Goal: Purchase product/service

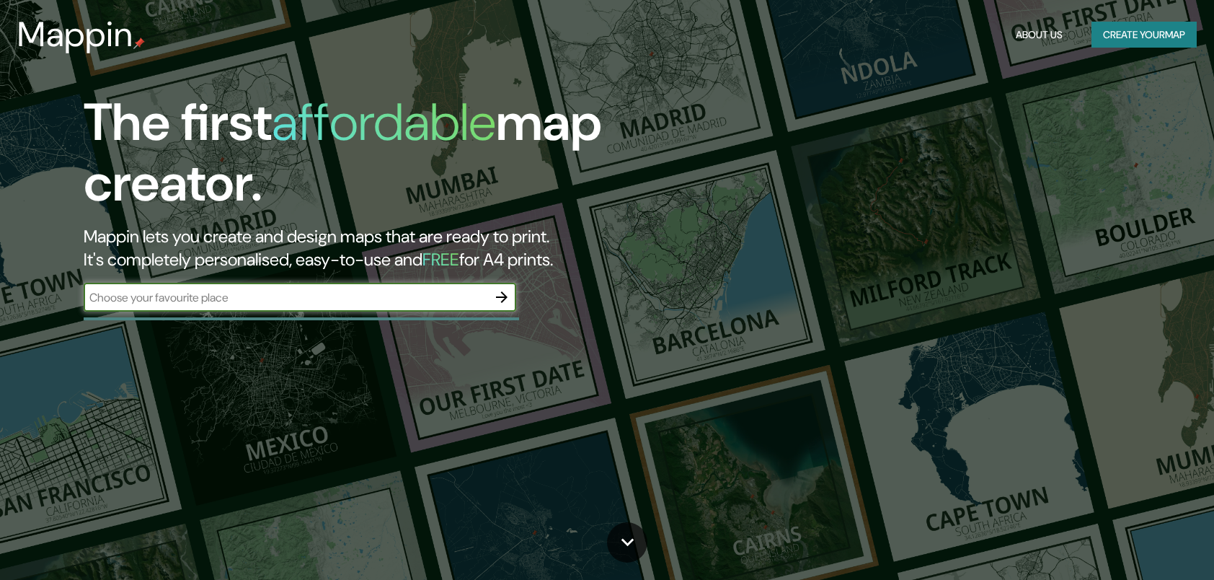
drag, startPoint x: 0, startPoint y: 0, endPoint x: 274, endPoint y: 292, distance: 400.3
click at [274, 292] on input "text" at bounding box center [286, 297] width 404 height 17
type input "c"
type input "peru chorrillos"
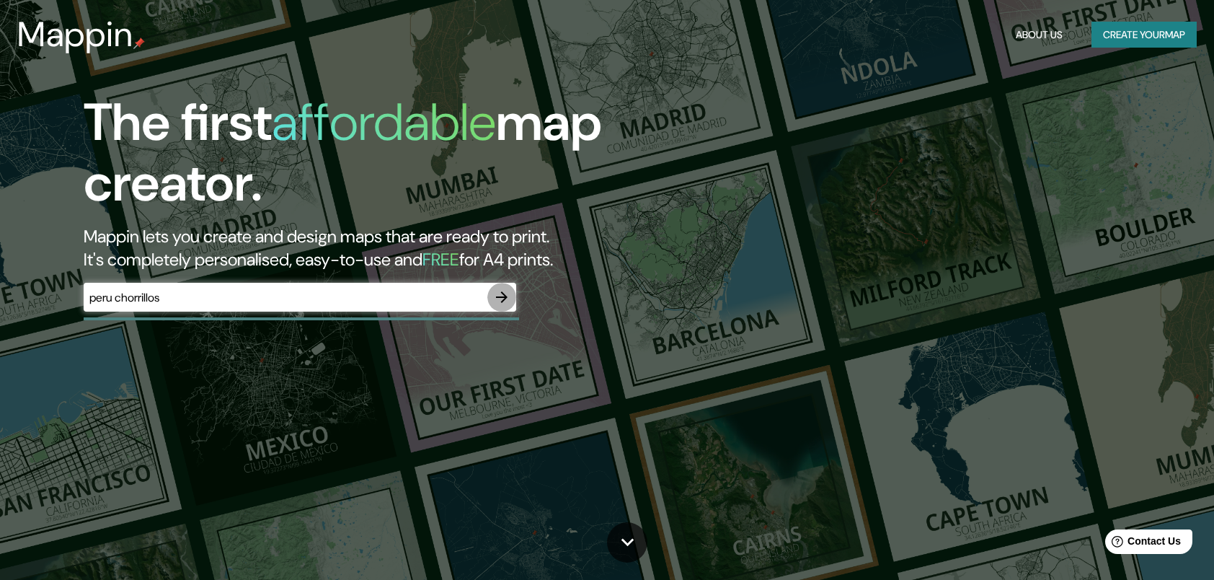
click at [508, 300] on icon "button" at bounding box center [501, 296] width 17 height 17
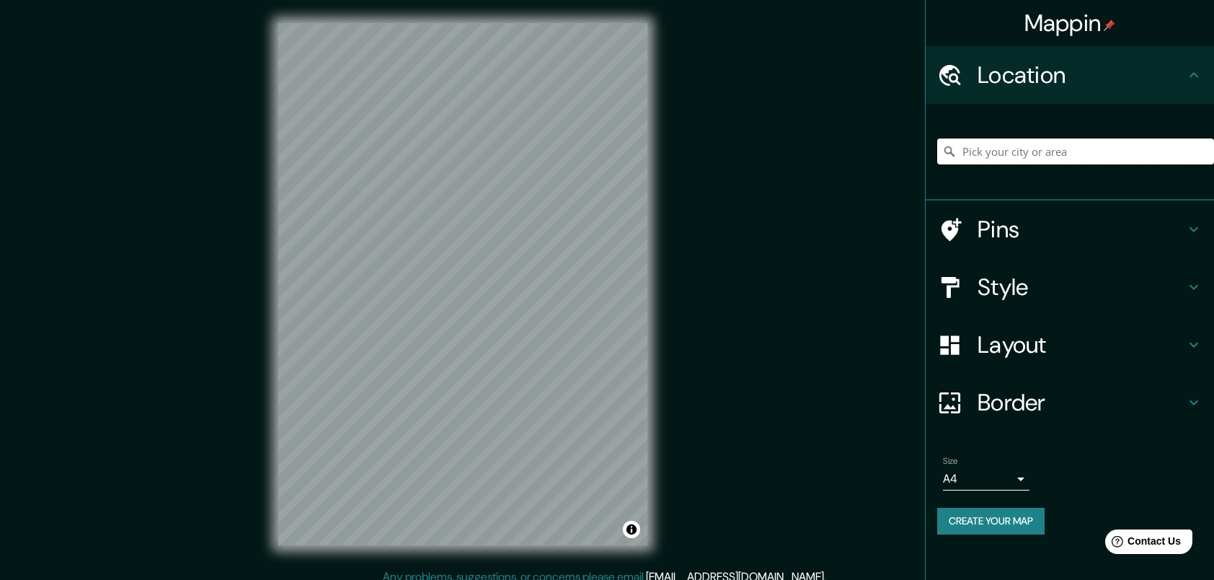
click at [1087, 153] on input "Pick your city or area" at bounding box center [1075, 151] width 277 height 26
click at [1111, 137] on div at bounding box center [1075, 151] width 277 height 72
click at [1089, 148] on input "Pick your city or area" at bounding box center [1075, 151] width 277 height 26
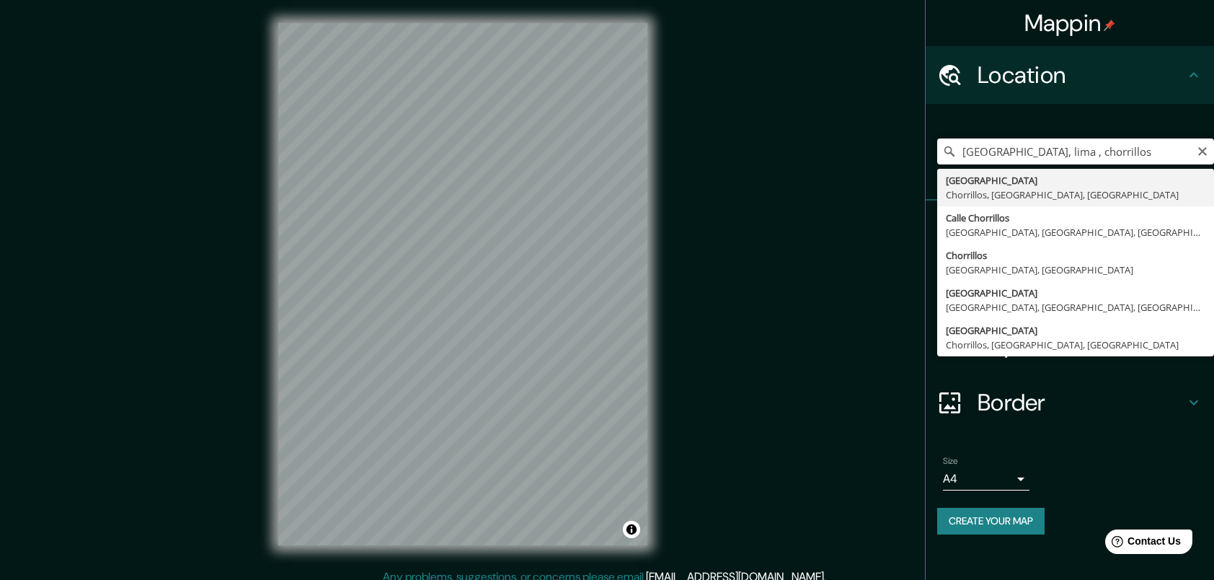
type input "[GEOGRAPHIC_DATA], [GEOGRAPHIC_DATA], [GEOGRAPHIC_DATA], [GEOGRAPHIC_DATA]"
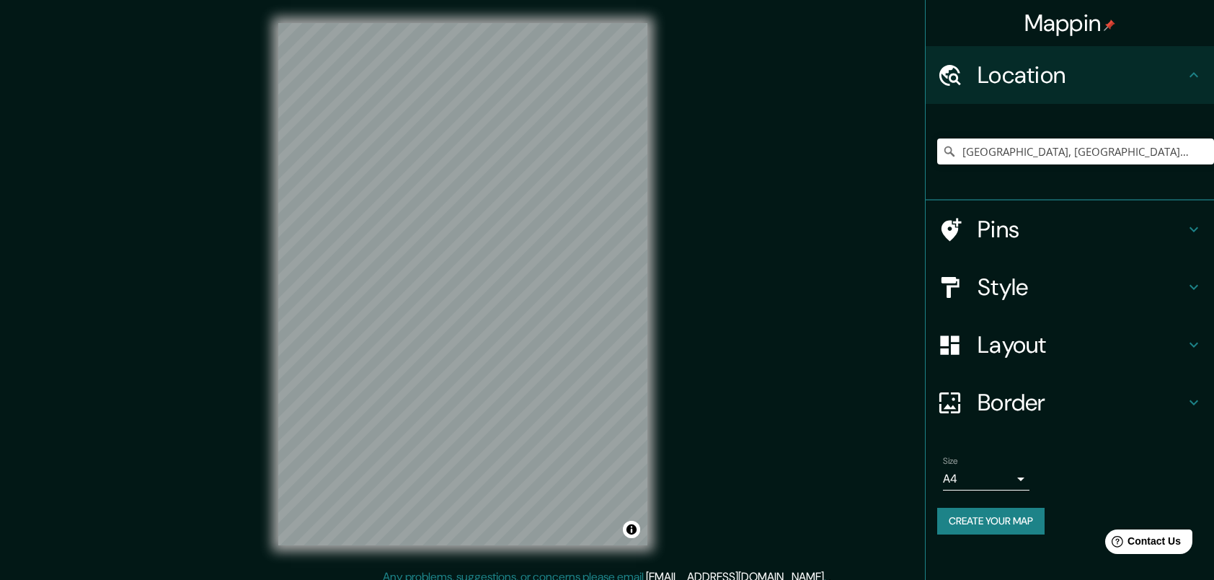
click at [1138, 236] on h4 "Pins" at bounding box center [1082, 229] width 208 height 29
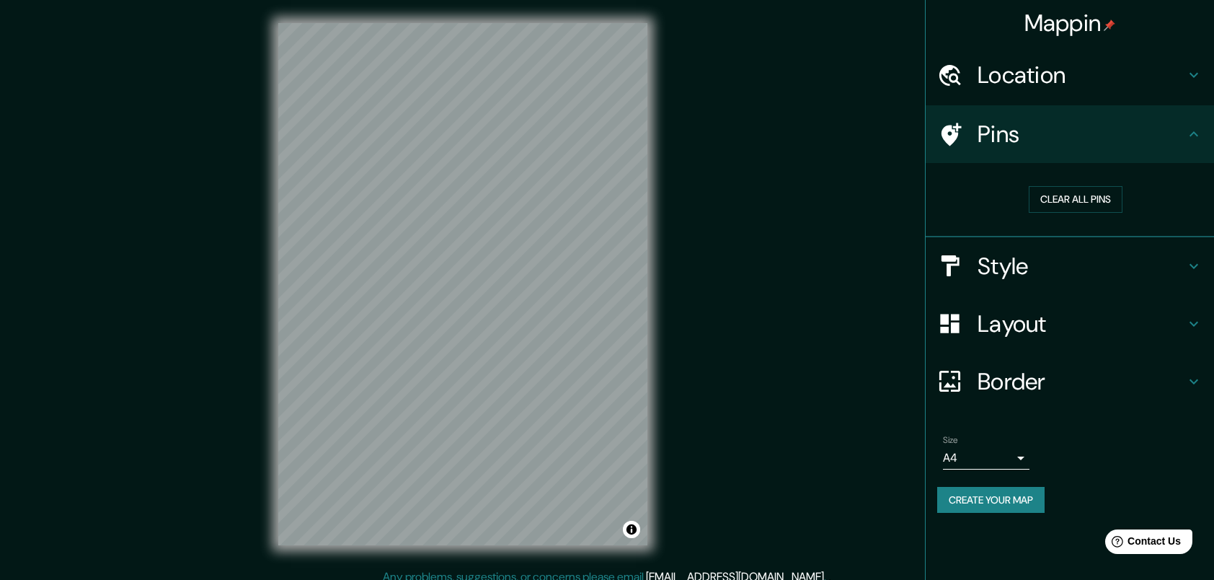
click at [1043, 263] on h4 "Style" at bounding box center [1082, 266] width 208 height 29
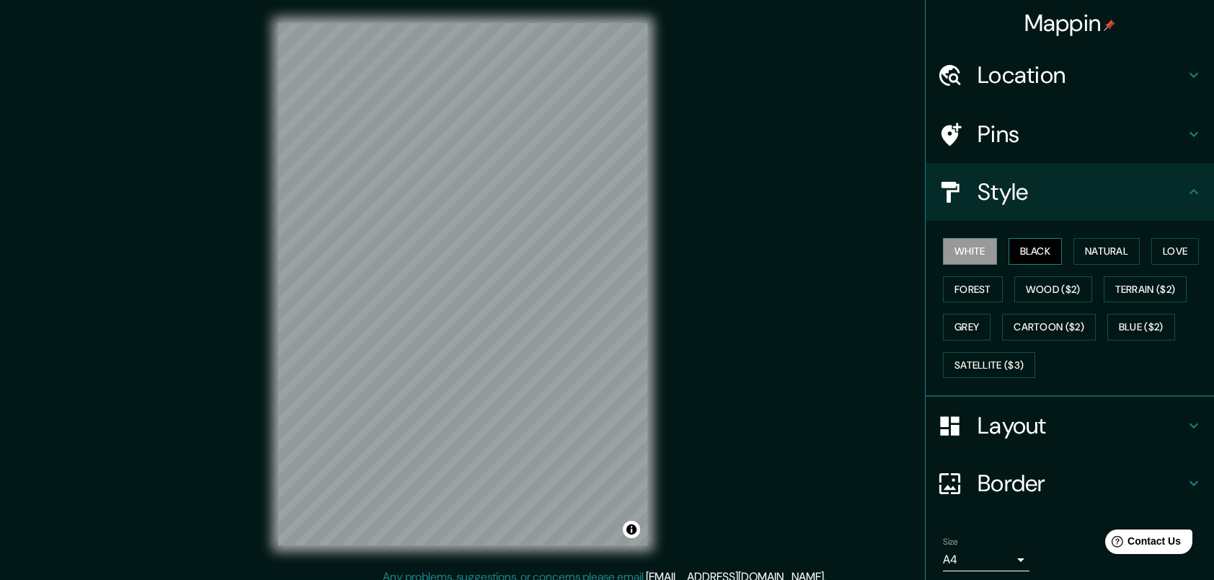
click at [1025, 252] on button "Black" at bounding box center [1036, 251] width 54 height 27
click at [1087, 247] on button "Natural" at bounding box center [1106, 251] width 66 height 27
click at [1140, 253] on div "White Black Natural Love Forest Wood ($2) Terrain ($2) Grey Cartoon ($2) Blue (…" at bounding box center [1075, 307] width 277 height 151
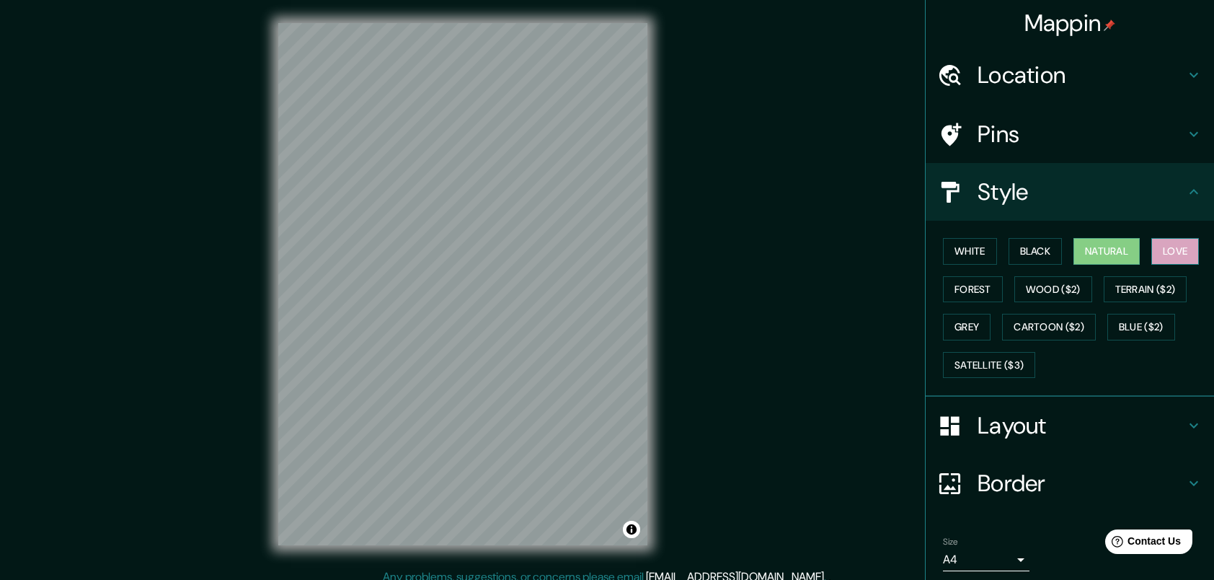
click at [1153, 256] on button "Love" at bounding box center [1175, 251] width 48 height 27
click at [968, 281] on button "Forest" at bounding box center [973, 289] width 60 height 27
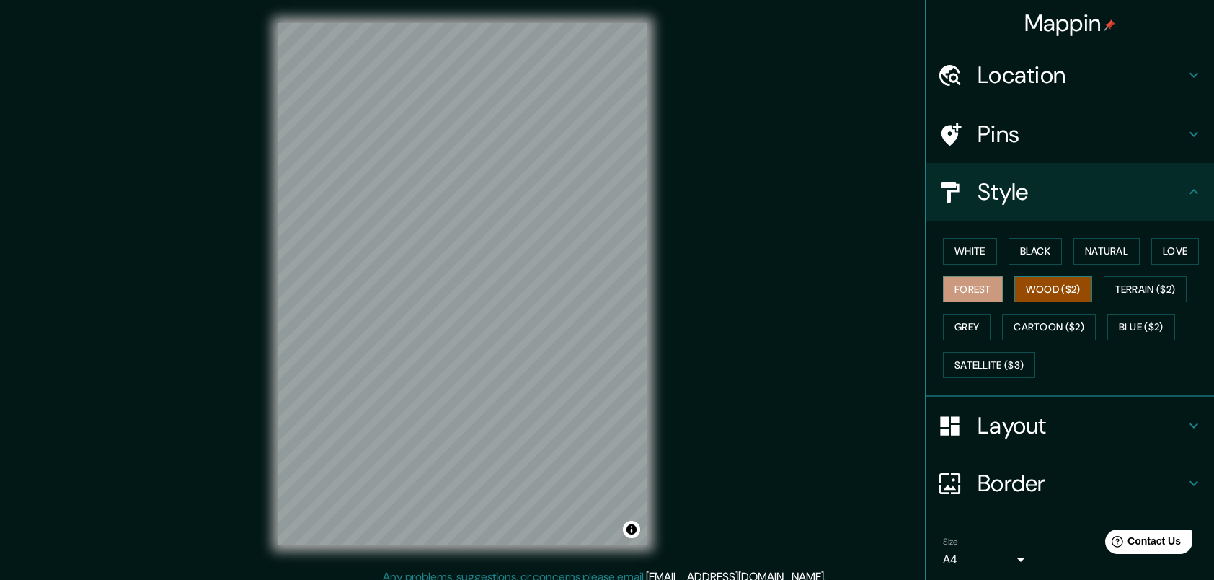
click at [1016, 290] on button "Wood ($2)" at bounding box center [1053, 289] width 78 height 27
click at [1139, 285] on button "Terrain ($2)" at bounding box center [1146, 289] width 84 height 27
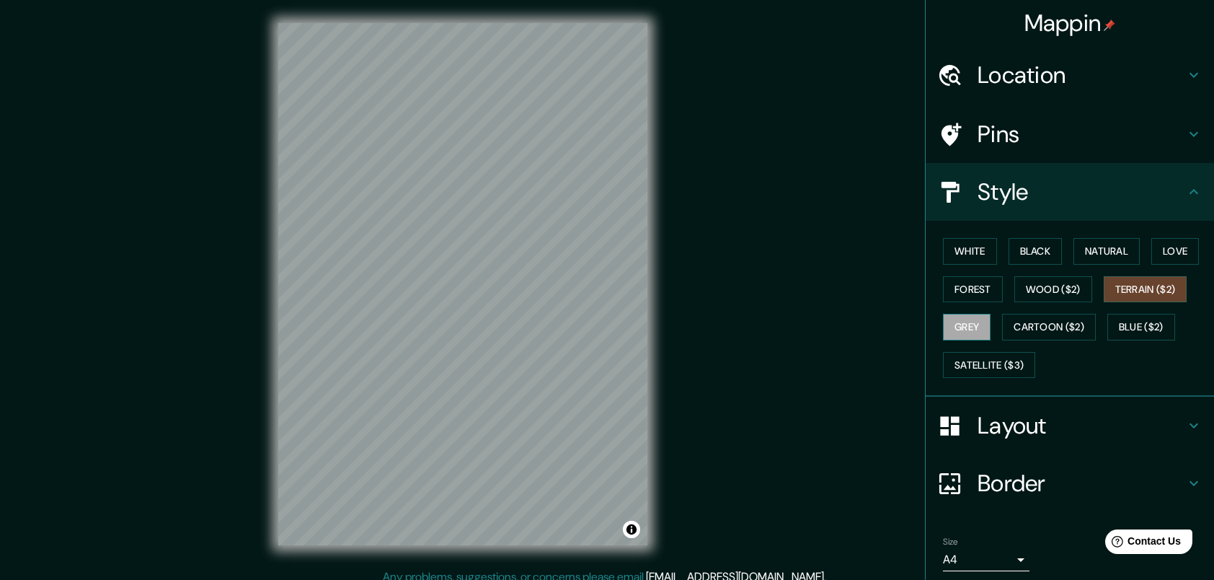
click at [952, 334] on button "Grey" at bounding box center [967, 327] width 48 height 27
click at [1048, 323] on button "Cartoon ($2)" at bounding box center [1049, 327] width 94 height 27
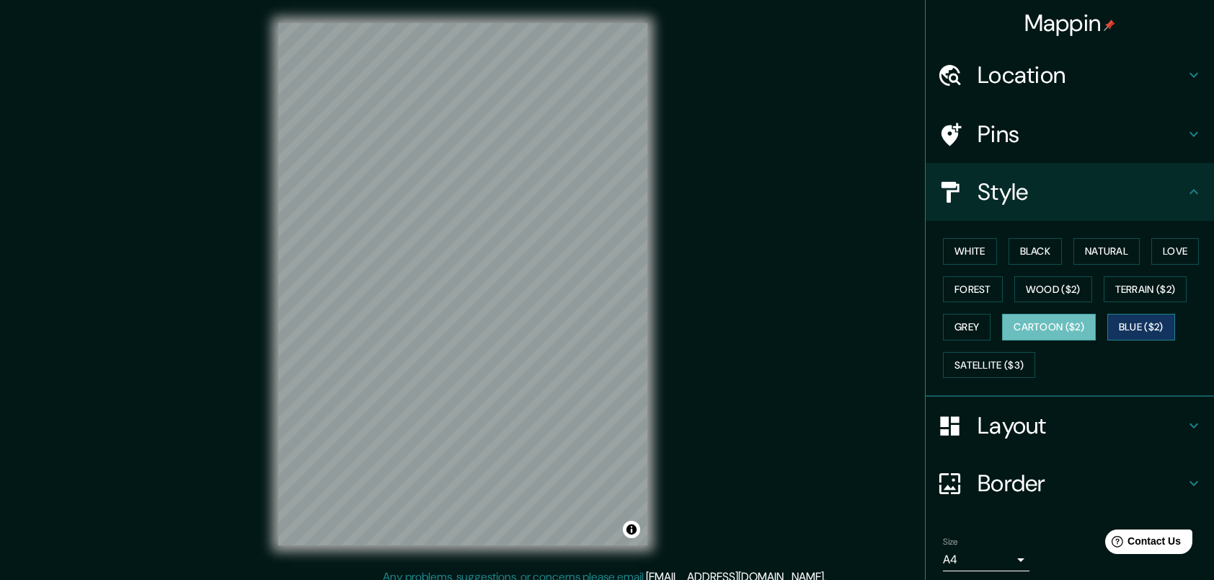
click at [1113, 327] on button "Blue ($2)" at bounding box center [1141, 327] width 68 height 27
click at [985, 360] on button "Satellite ($3)" at bounding box center [989, 365] width 92 height 27
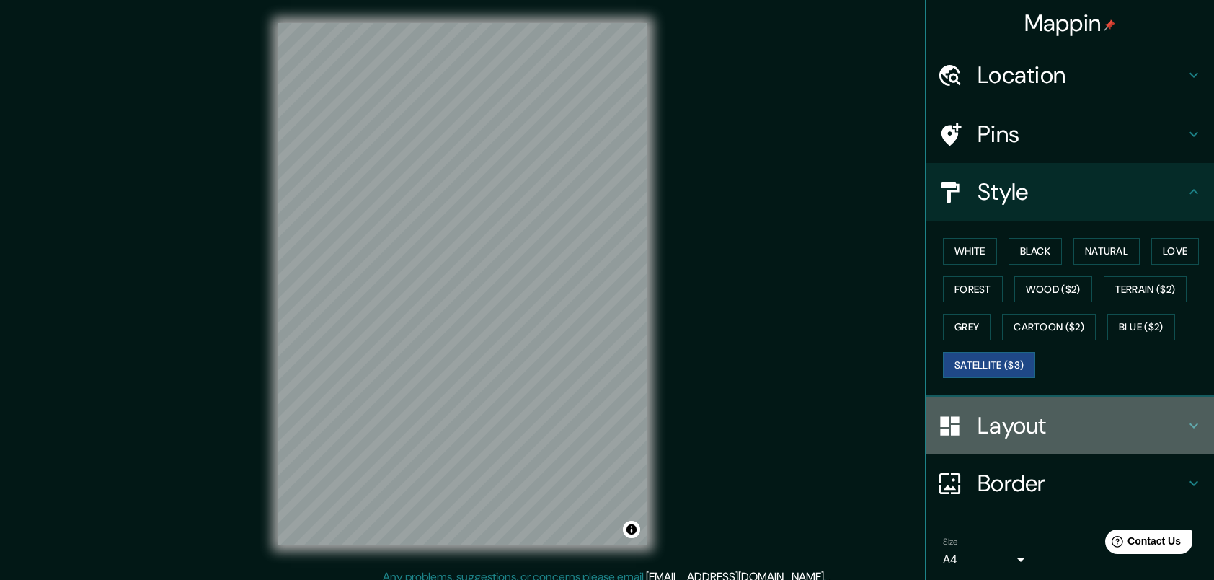
click at [1035, 421] on h4 "Layout" at bounding box center [1082, 425] width 208 height 29
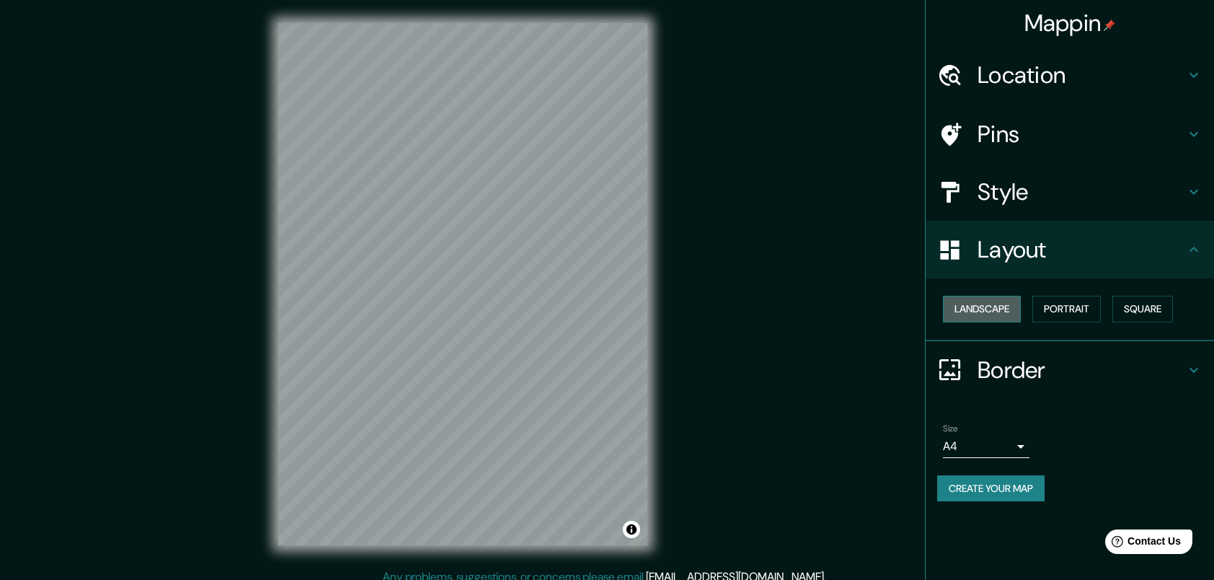
click at [973, 312] on button "Landscape" at bounding box center [982, 309] width 78 height 27
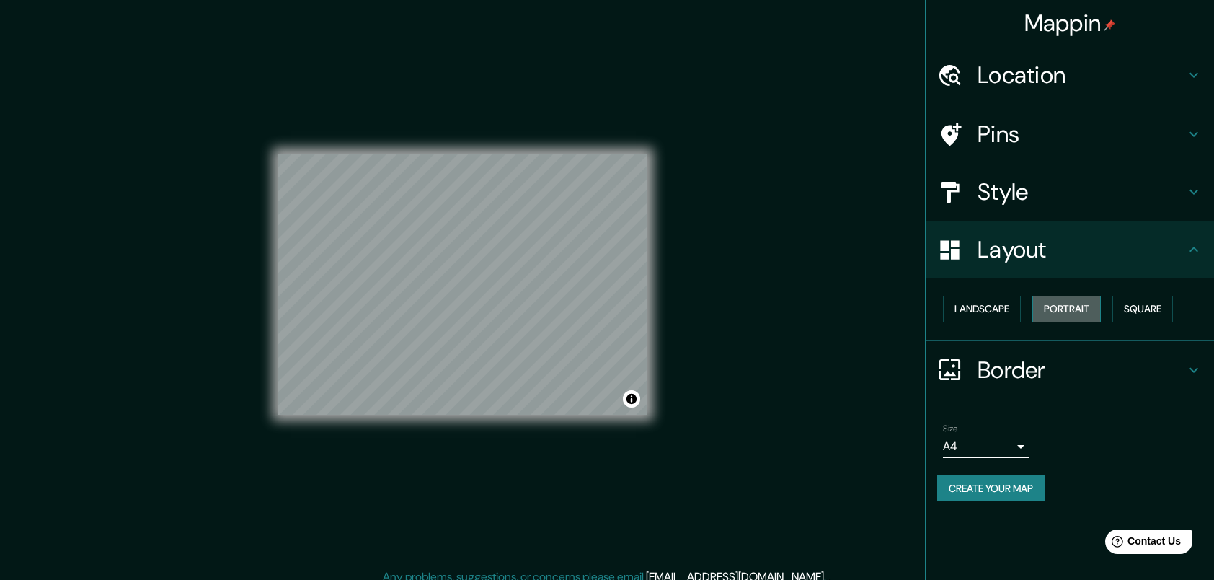
click at [1053, 311] on button "Portrait" at bounding box center [1066, 309] width 68 height 27
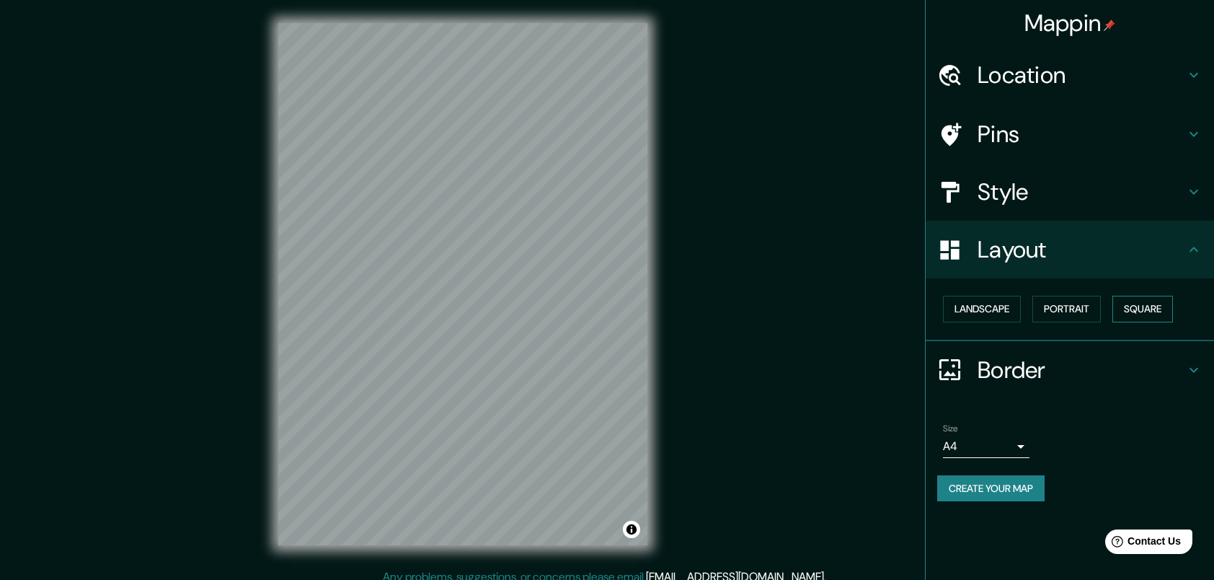
click at [1117, 314] on button "Square" at bounding box center [1142, 309] width 61 height 27
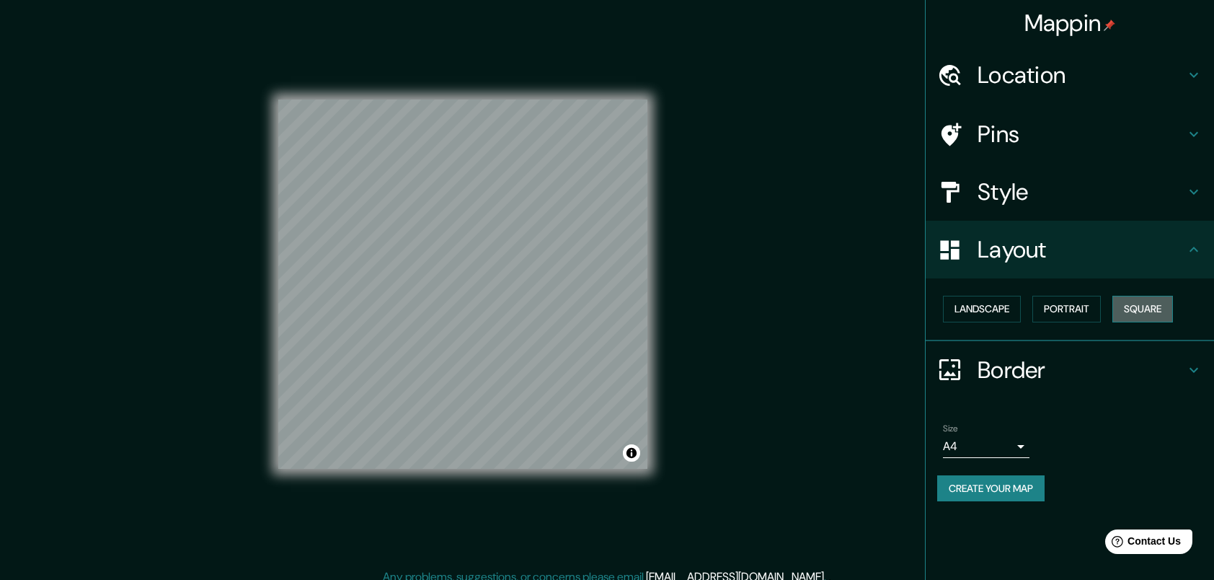
click at [1130, 318] on button "Square" at bounding box center [1142, 309] width 61 height 27
click at [1064, 314] on button "Portrait" at bounding box center [1066, 309] width 68 height 27
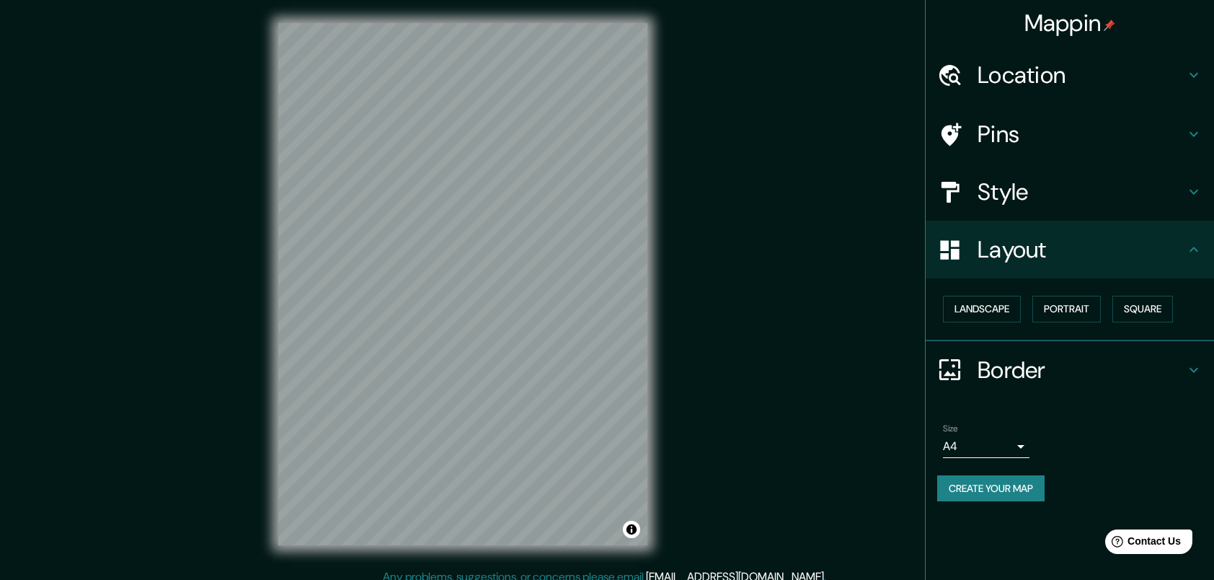
click at [1089, 185] on h4 "Style" at bounding box center [1082, 191] width 208 height 29
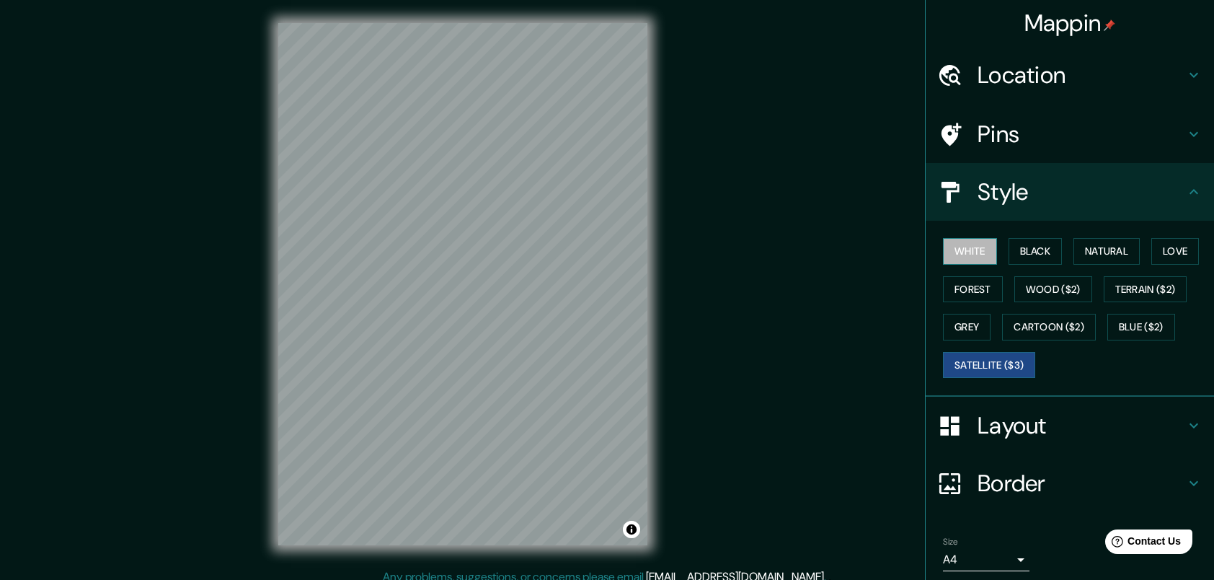
click at [970, 249] on button "White" at bounding box center [970, 251] width 54 height 27
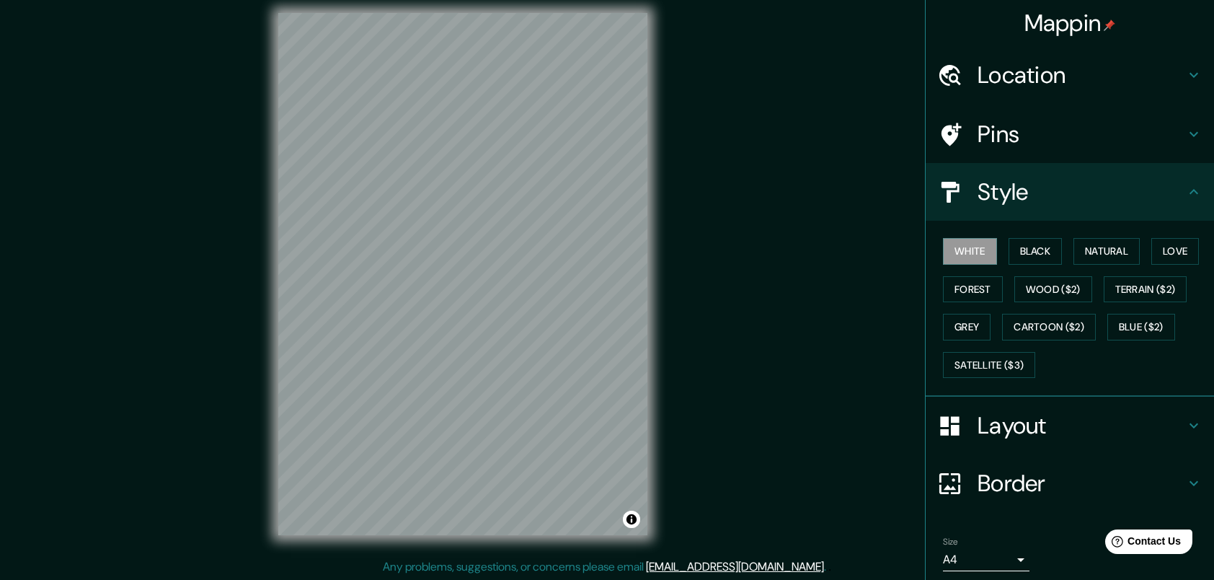
scroll to position [11, 0]
click at [1012, 427] on h4 "Layout" at bounding box center [1082, 425] width 208 height 29
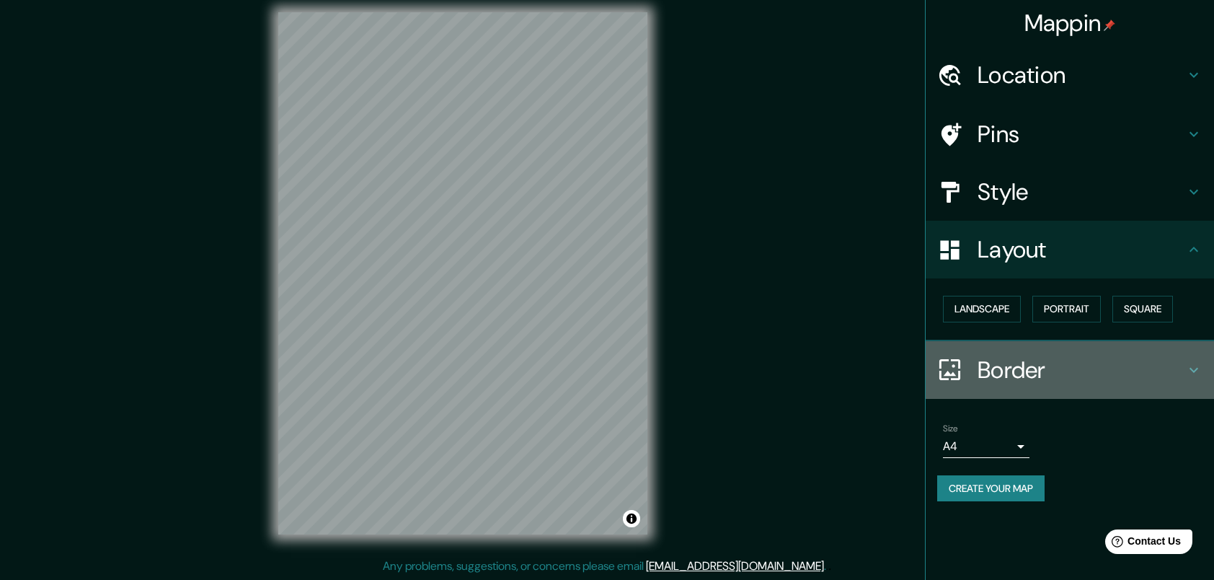
click at [1012, 378] on h4 "Border" at bounding box center [1082, 369] width 208 height 29
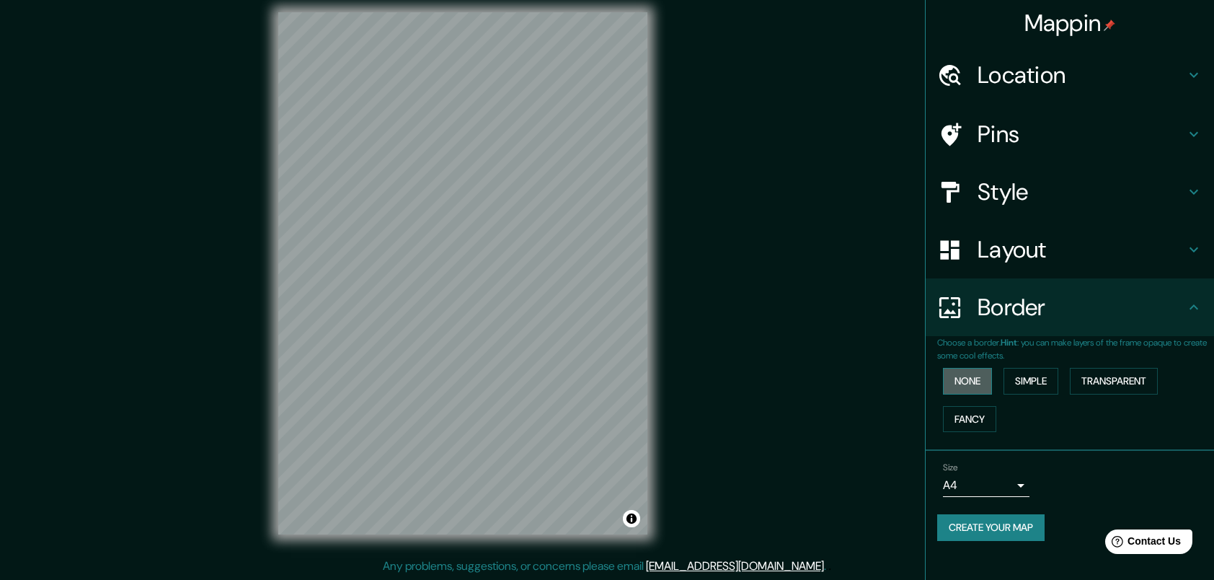
click at [951, 376] on button "None" at bounding box center [967, 381] width 49 height 27
click at [1029, 376] on button "Simple" at bounding box center [1030, 381] width 55 height 27
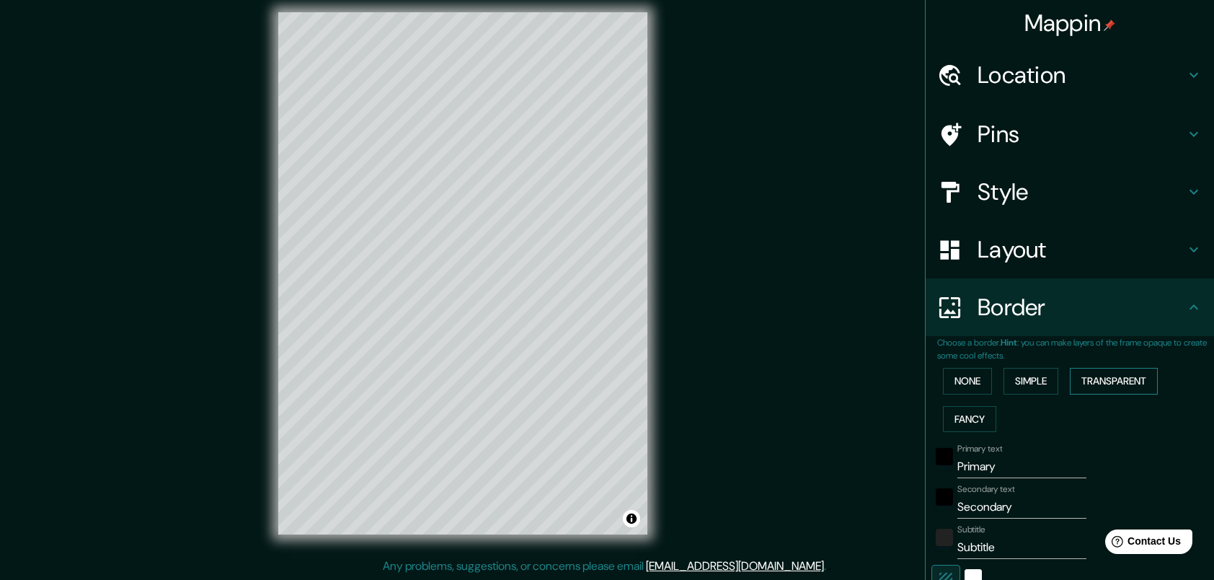
click at [1104, 381] on button "Transparent" at bounding box center [1114, 381] width 88 height 27
click at [975, 409] on button "Fancy" at bounding box center [969, 419] width 53 height 27
click at [967, 389] on button "None" at bounding box center [967, 381] width 49 height 27
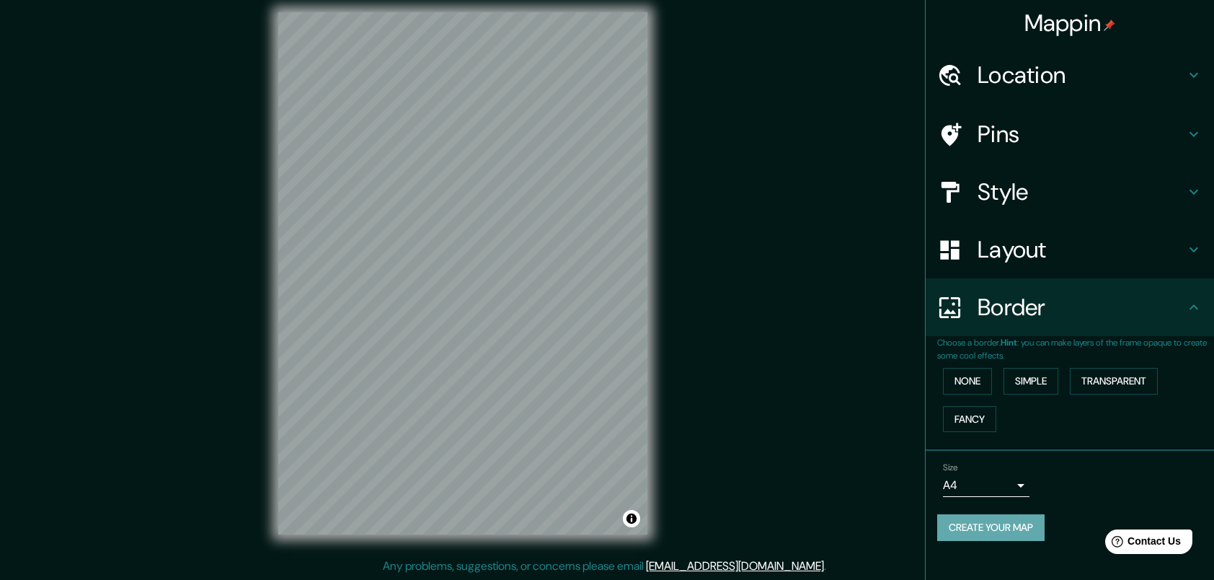
click at [1024, 529] on button "Create your map" at bounding box center [990, 527] width 107 height 27
click at [1000, 521] on button "Create your map" at bounding box center [990, 527] width 107 height 27
click at [996, 526] on div "Create your map" at bounding box center [1069, 527] width 265 height 27
click at [1034, 78] on h4 "Location" at bounding box center [1082, 75] width 208 height 29
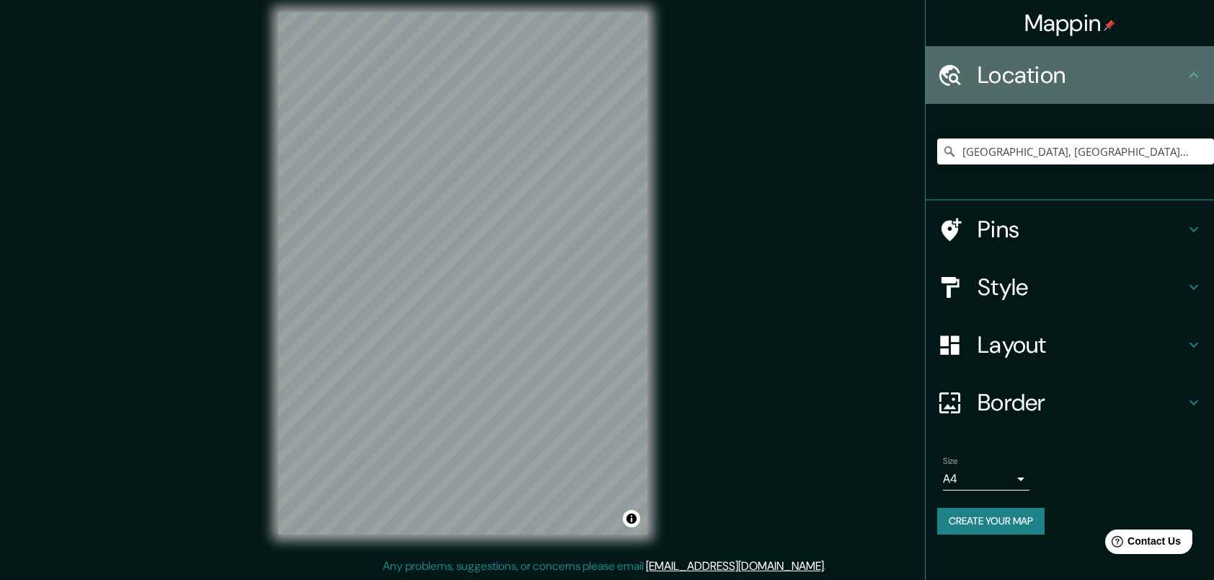
click at [1034, 78] on h4 "Location" at bounding box center [1082, 75] width 208 height 29
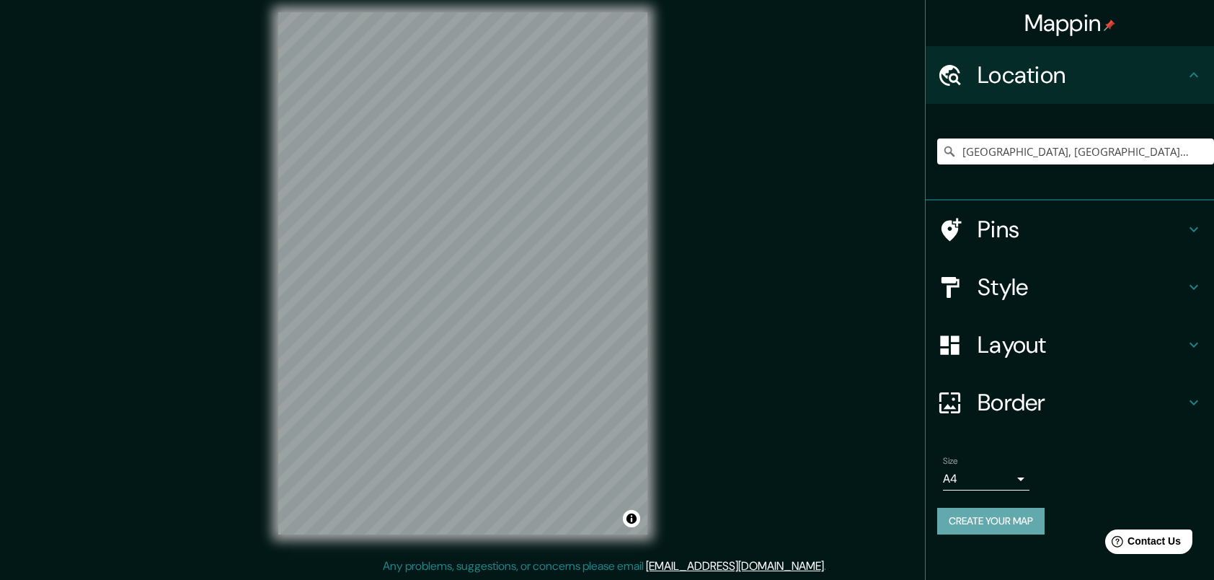
click at [955, 530] on button "Create your map" at bounding box center [990, 520] width 107 height 27
click at [1029, 288] on h4 "Style" at bounding box center [1082, 286] width 208 height 29
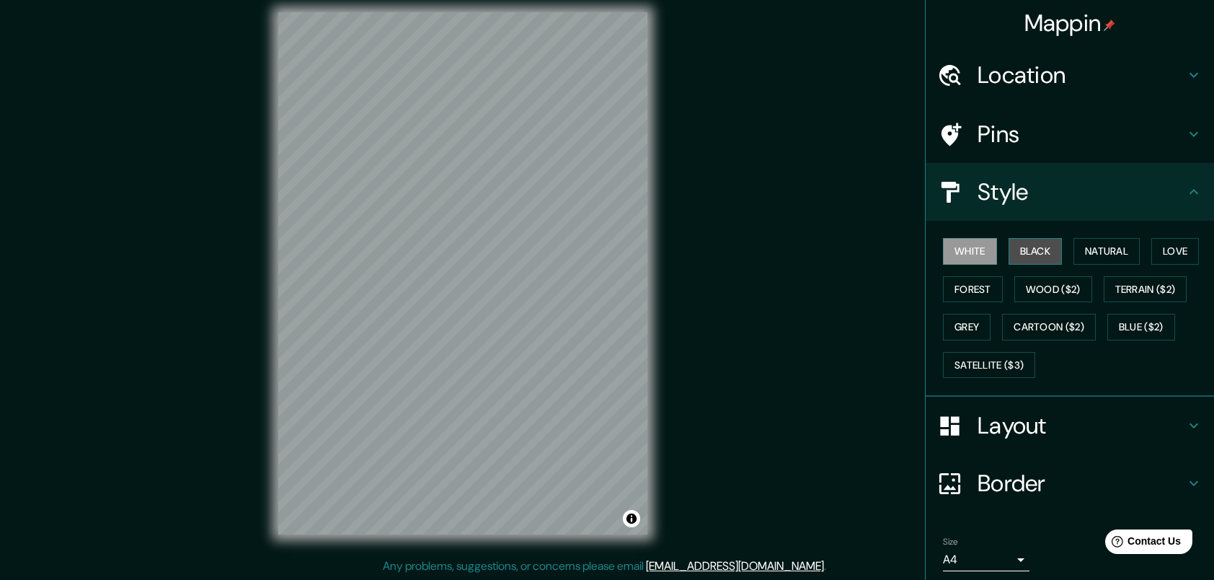
click at [1019, 251] on button "Black" at bounding box center [1036, 251] width 54 height 27
click at [1075, 248] on button "Natural" at bounding box center [1106, 251] width 66 height 27
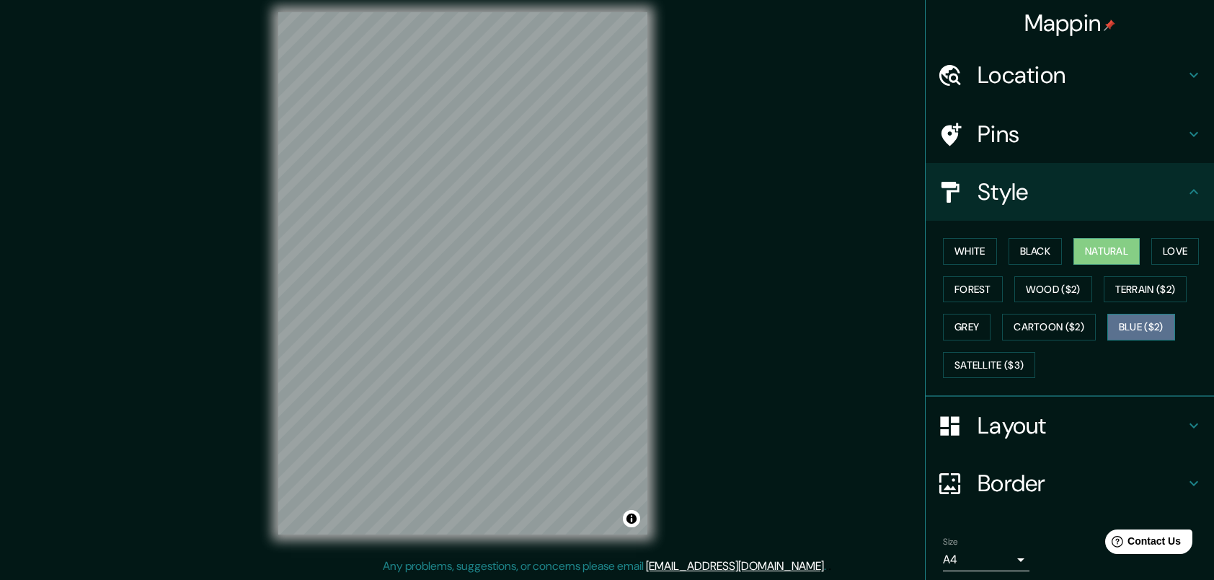
click at [1140, 322] on button "Blue ($2)" at bounding box center [1141, 327] width 68 height 27
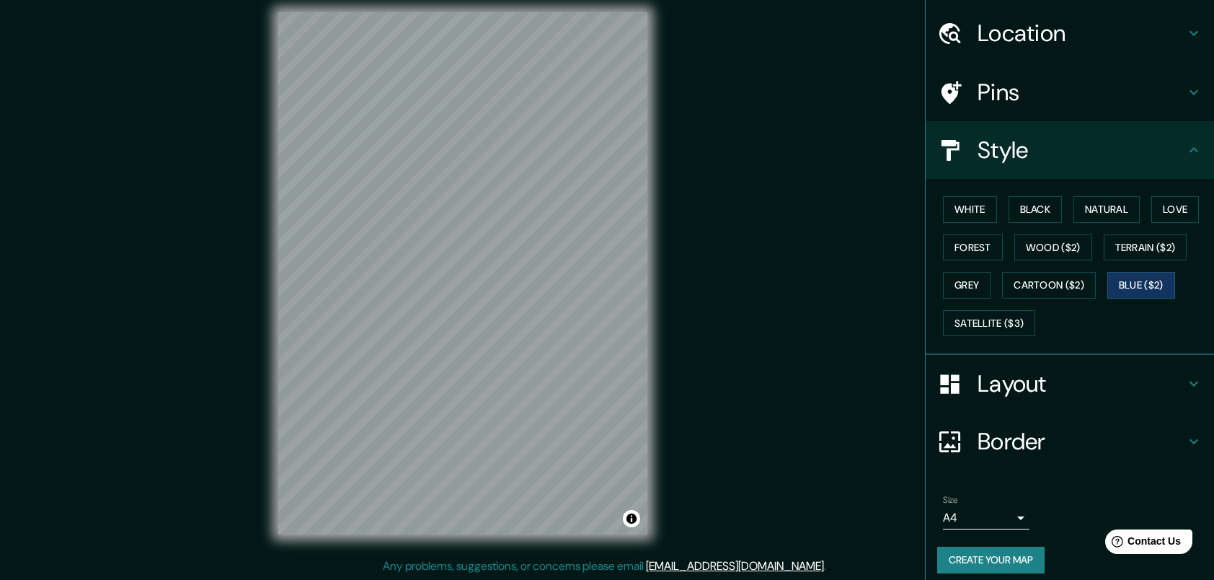
scroll to position [50, 0]
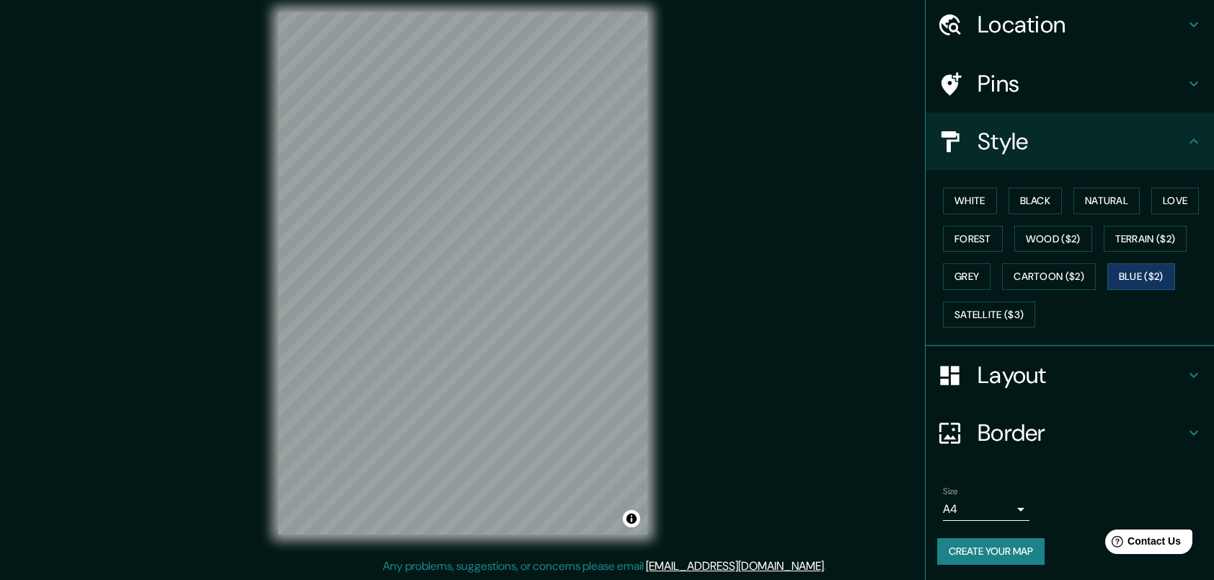
click at [1002, 555] on button "Create your map" at bounding box center [990, 551] width 107 height 27
